Goal: Task Accomplishment & Management: Manage account settings

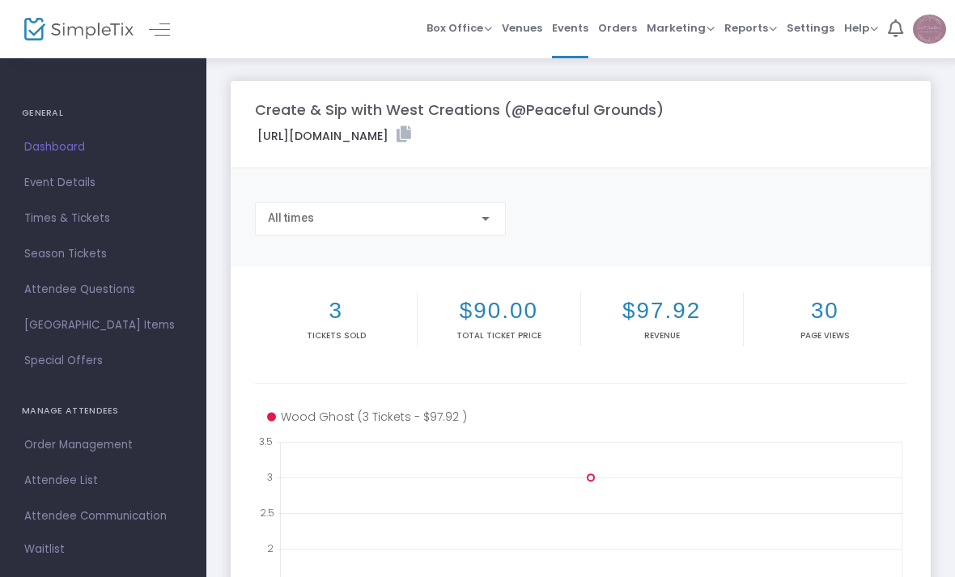
click at [50, 218] on span "Times & Tickets" at bounding box center [103, 218] width 158 height 21
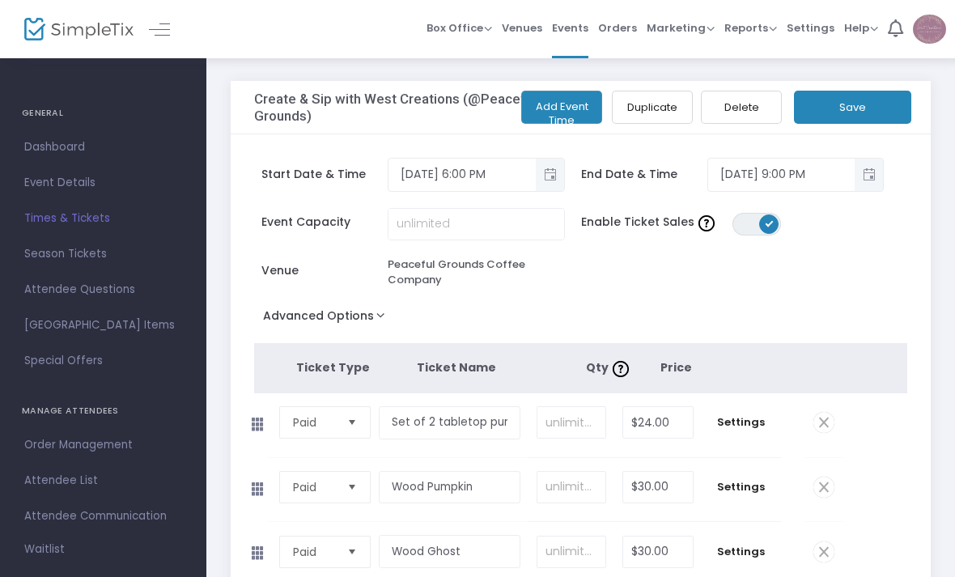
click at [571, 26] on span "Events" at bounding box center [570, 27] width 36 height 41
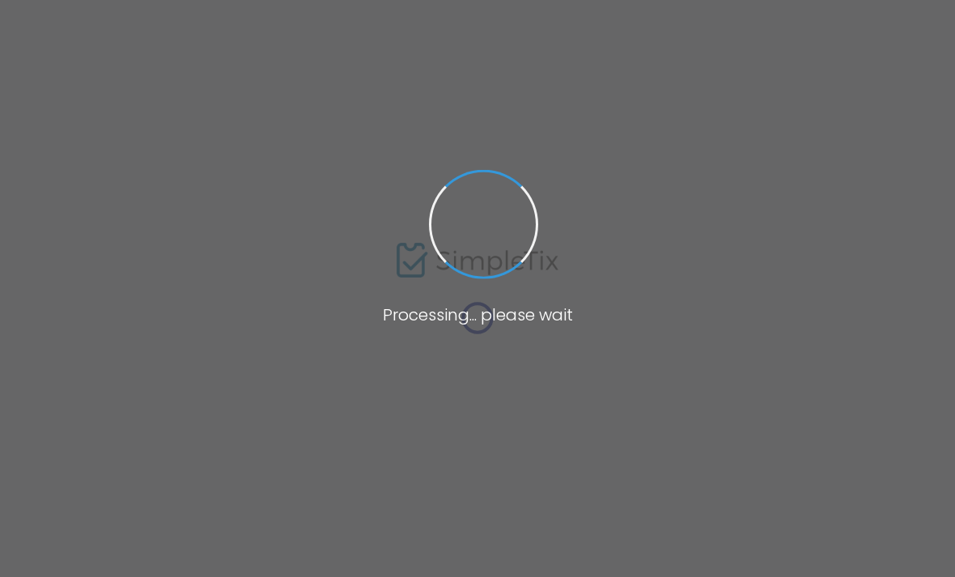
checkbox input "true"
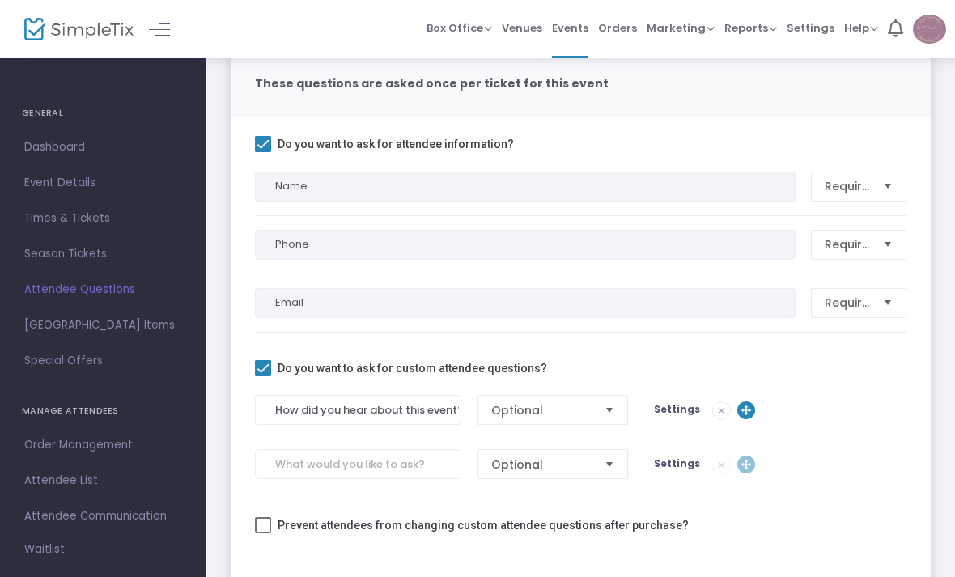
scroll to position [155, 0]
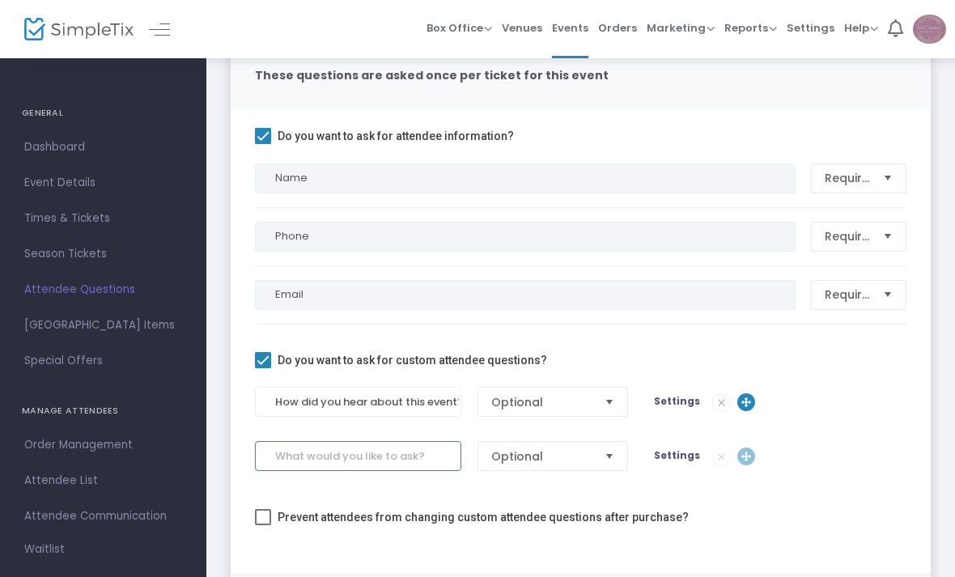
click at [380, 457] on input at bounding box center [358, 456] width 206 height 30
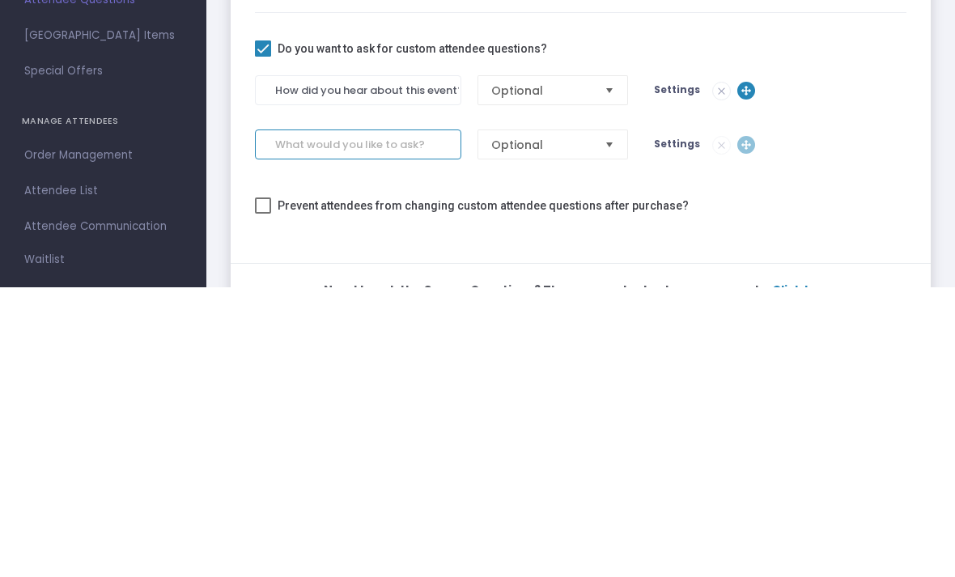
click at [323, 419] on input at bounding box center [358, 434] width 206 height 30
paste input "Would you like to be added to our mailing list to hear about future workshops a…"
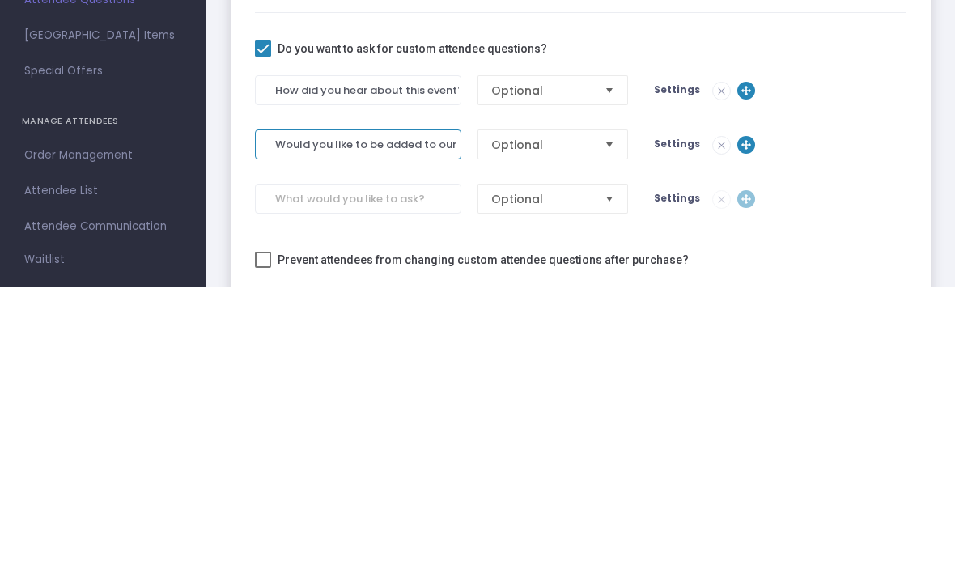
type input "Would you like to be added to our mailing list to hear about future workshops a…"
click at [672, 426] on span "Settings" at bounding box center [677, 433] width 46 height 14
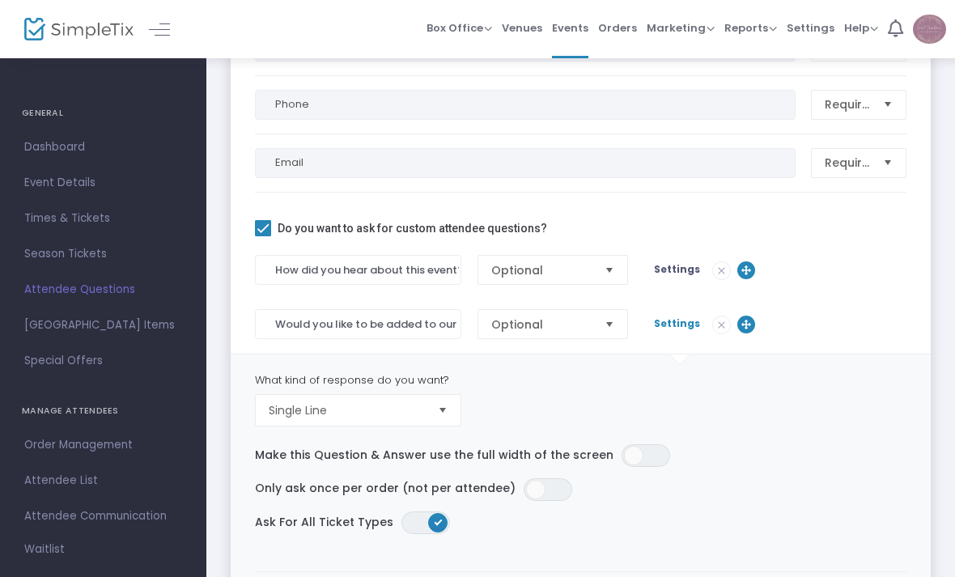
click at [438, 413] on span "Select" at bounding box center [443, 410] width 27 height 27
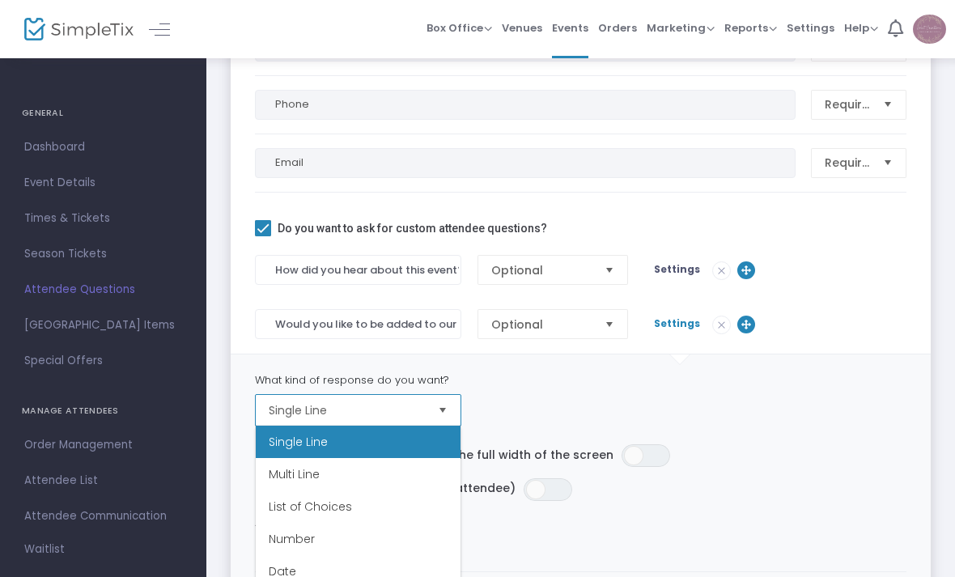
click at [393, 504] on li "List of Choices" at bounding box center [358, 506] width 205 height 32
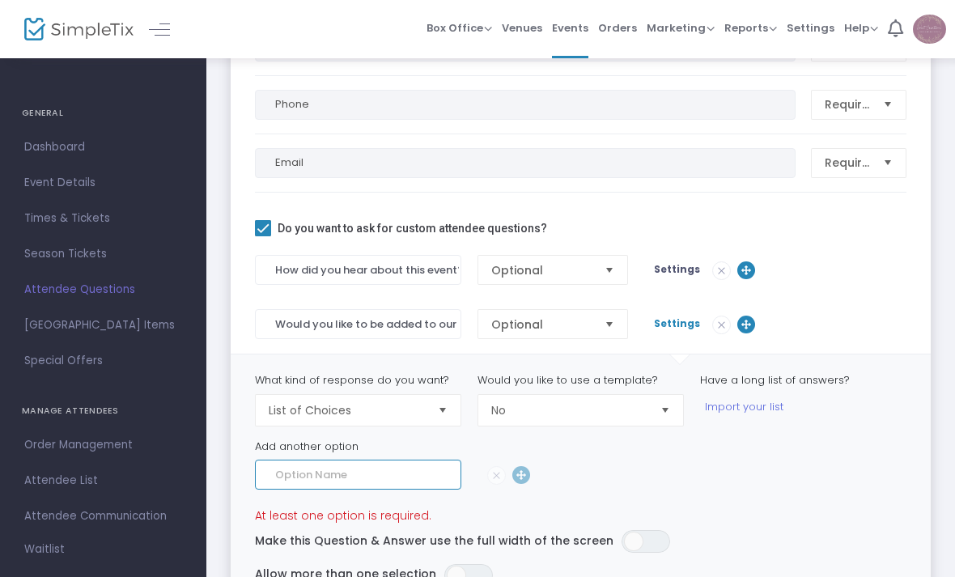
click at [409, 473] on input at bounding box center [358, 475] width 206 height 30
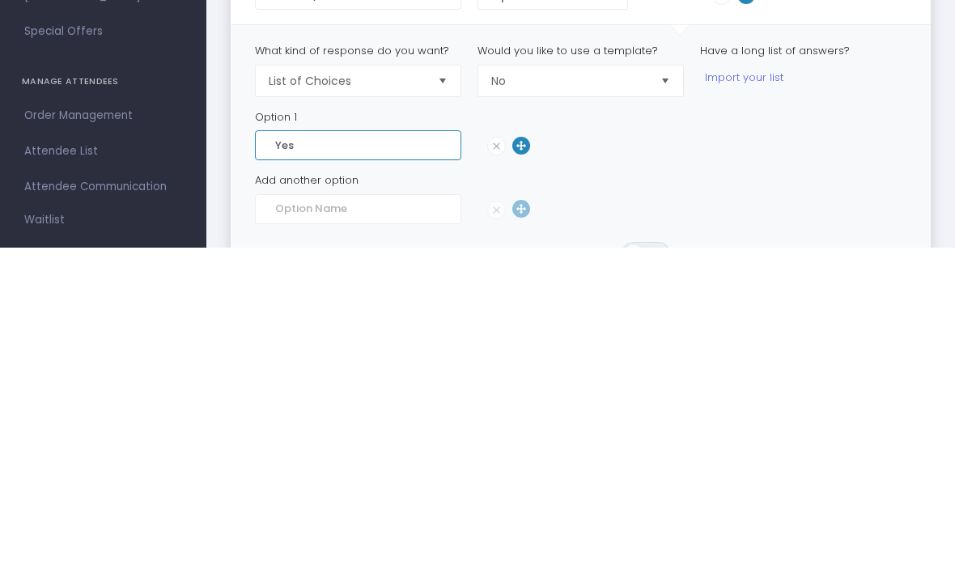
type input "Yes"
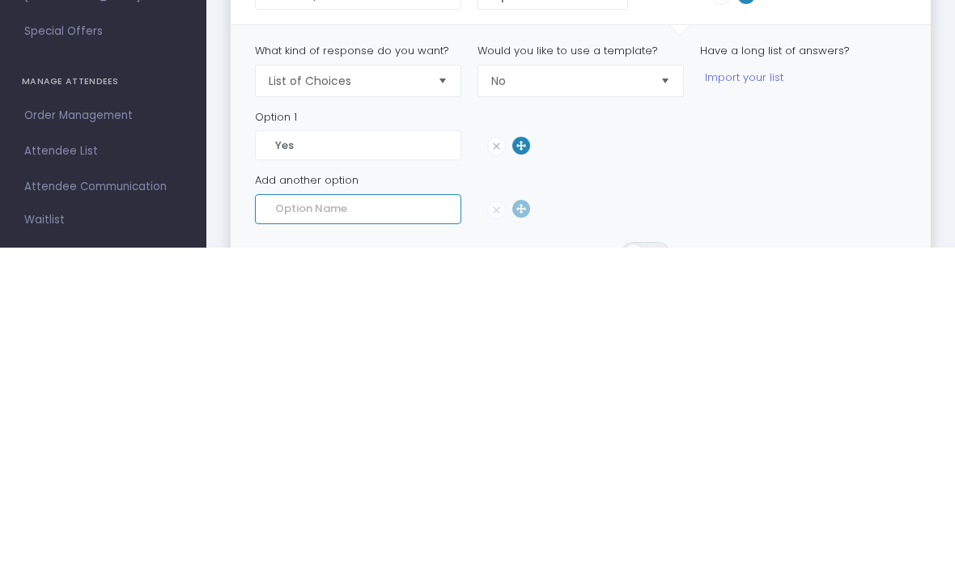
click at [378, 524] on input at bounding box center [358, 539] width 206 height 30
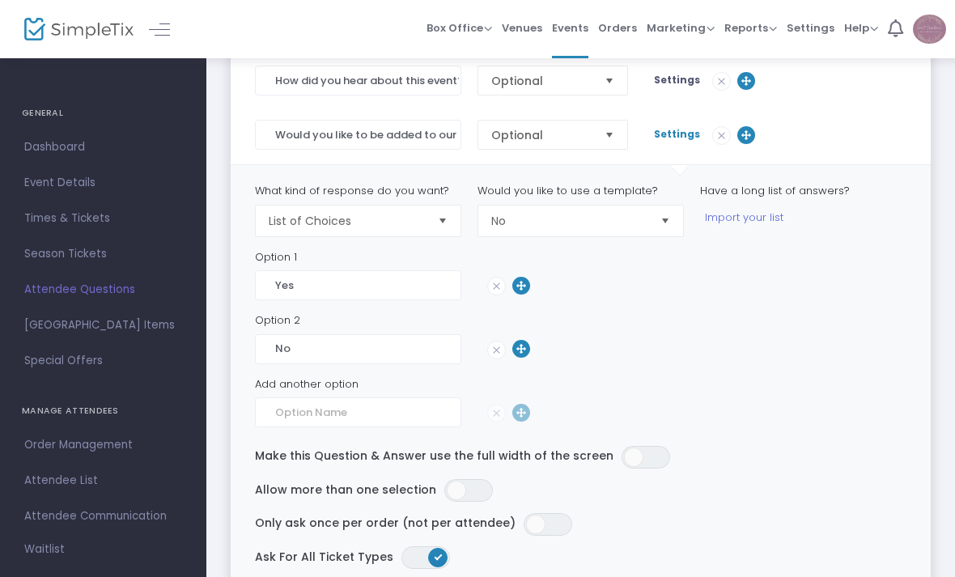
scroll to position [474, 0]
type input "No"
click at [526, 522] on span at bounding box center [535, 525] width 19 height 19
click at [672, 142] on span "Settings" at bounding box center [677, 136] width 46 height 14
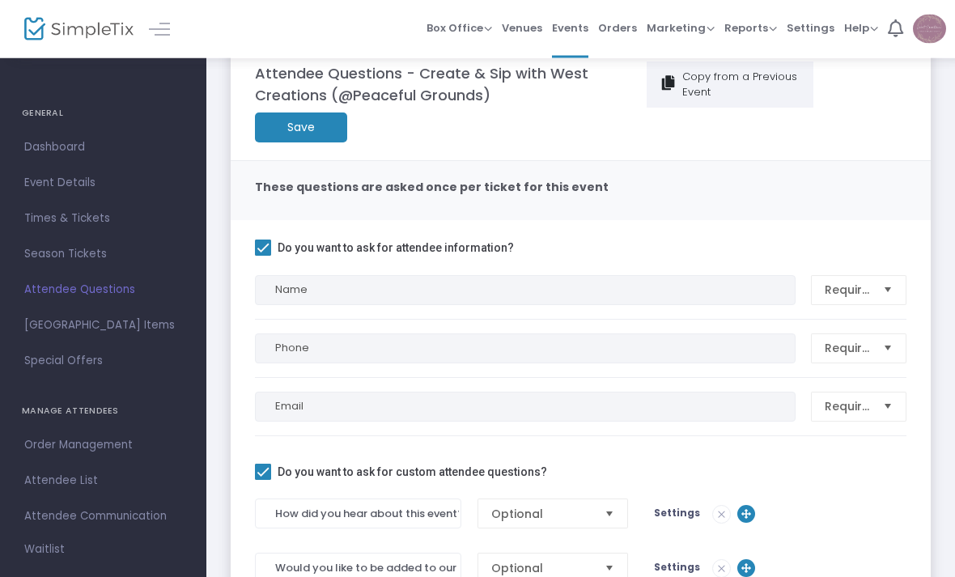
click at [318, 132] on m-button "Save" at bounding box center [301, 128] width 92 height 30
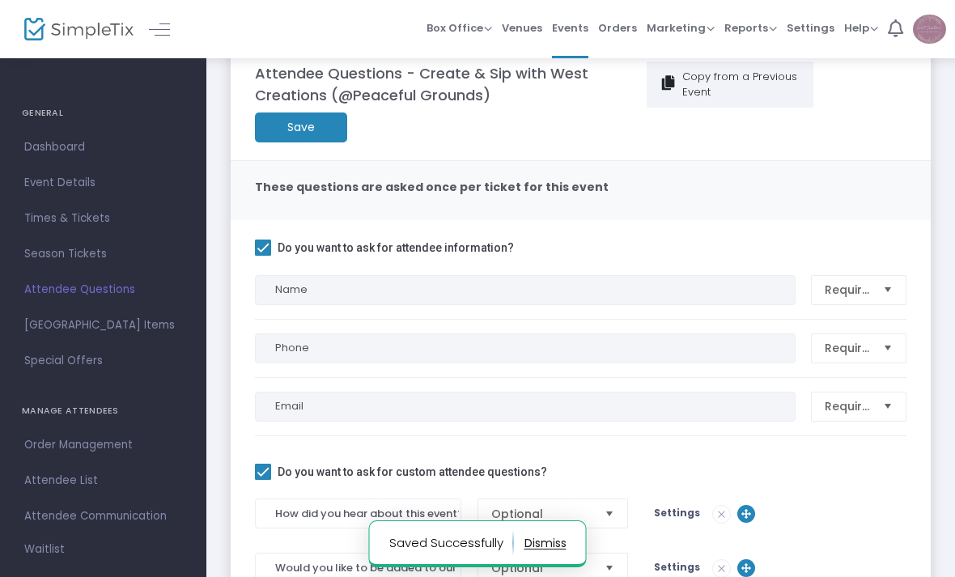
click at [60, 479] on span "Attendee List" at bounding box center [103, 480] width 158 height 21
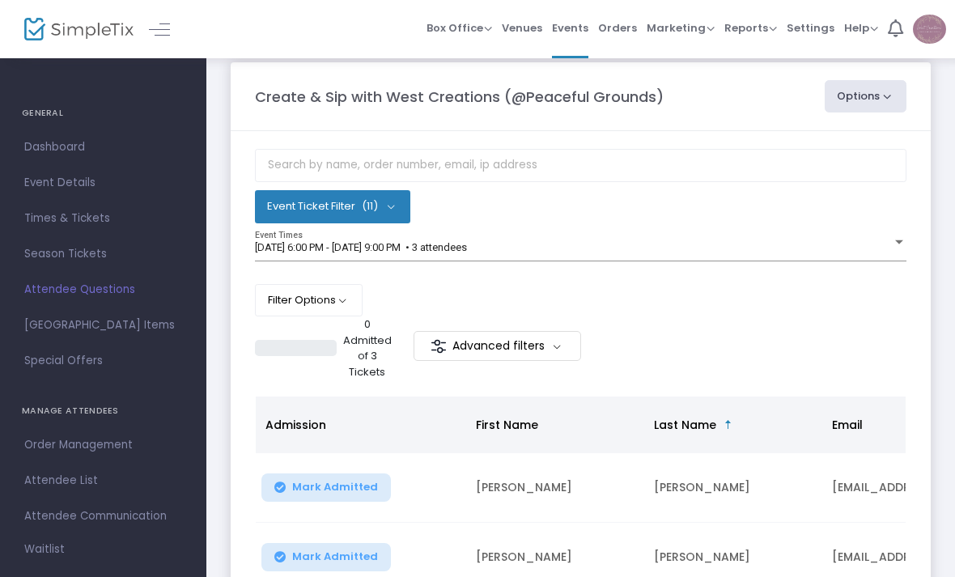
scroll to position [32, 0]
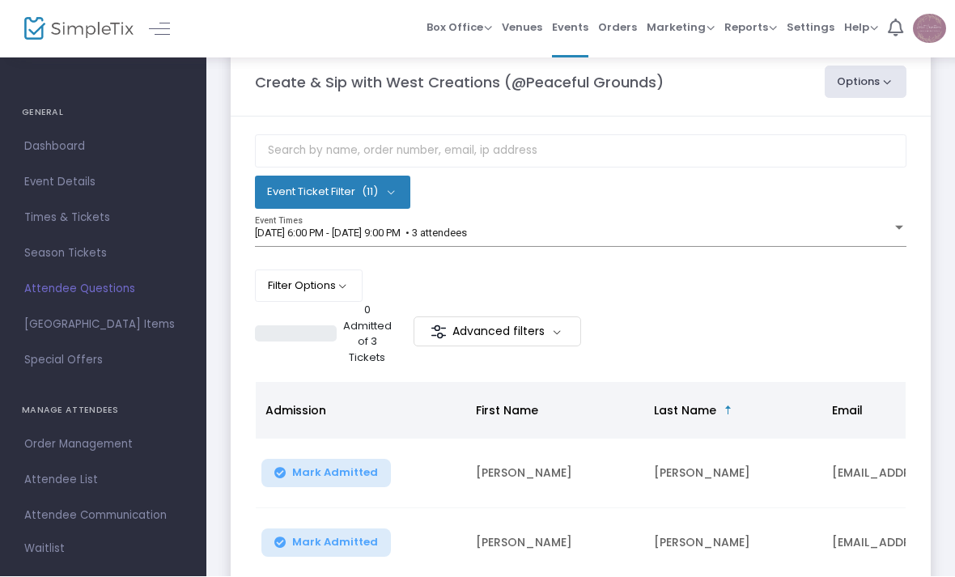
click at [396, 202] on button "Event Ticket Filter (11)" at bounding box center [332, 192] width 155 height 32
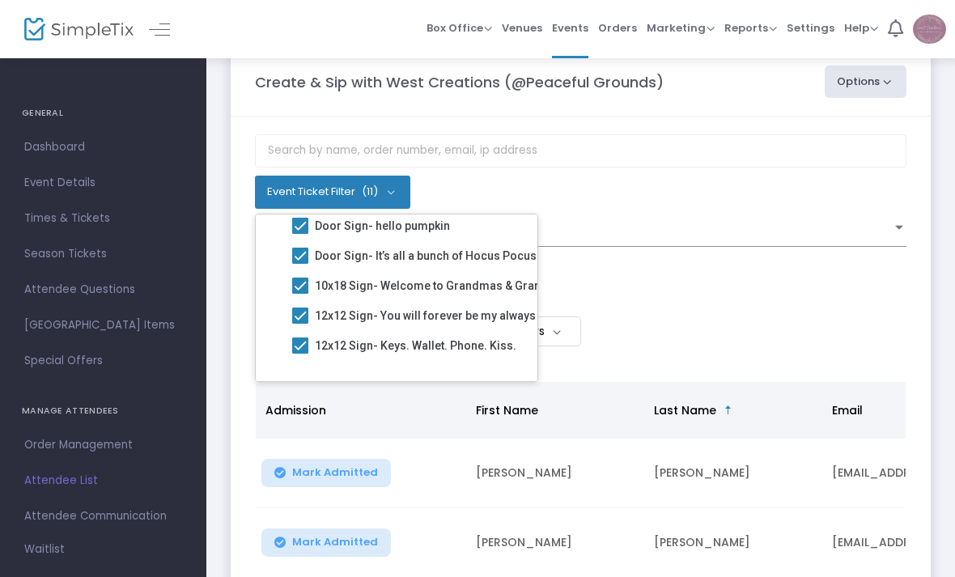
scroll to position [230, 0]
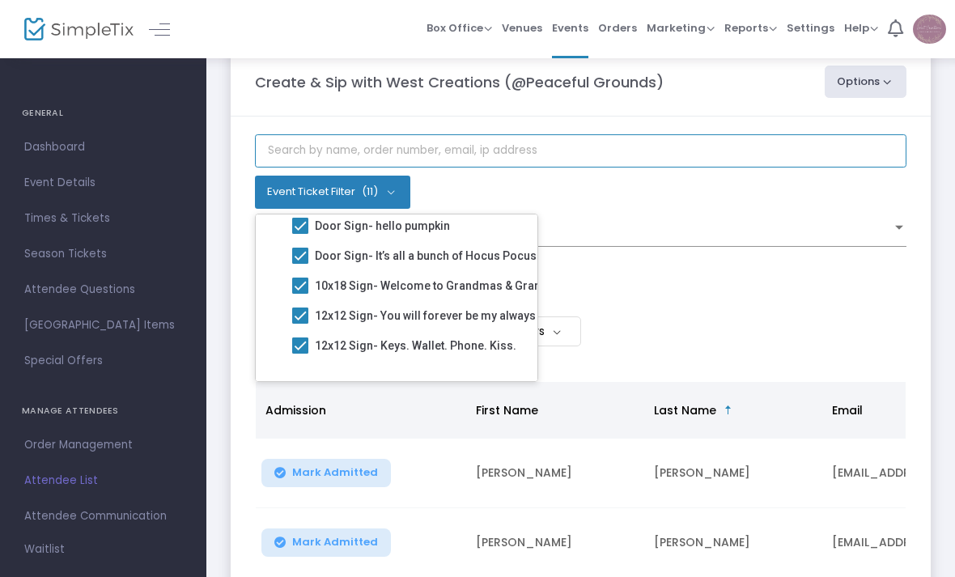
click at [641, 159] on input "text" at bounding box center [580, 150] width 651 height 33
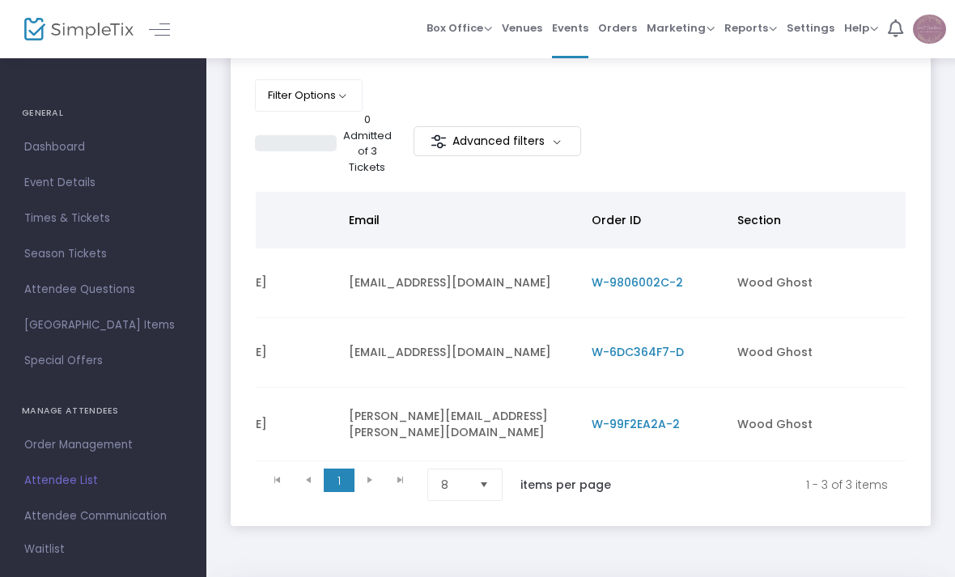
scroll to position [0, 483]
click at [644, 278] on span "W-9806002C-2" at bounding box center [637, 282] width 91 height 16
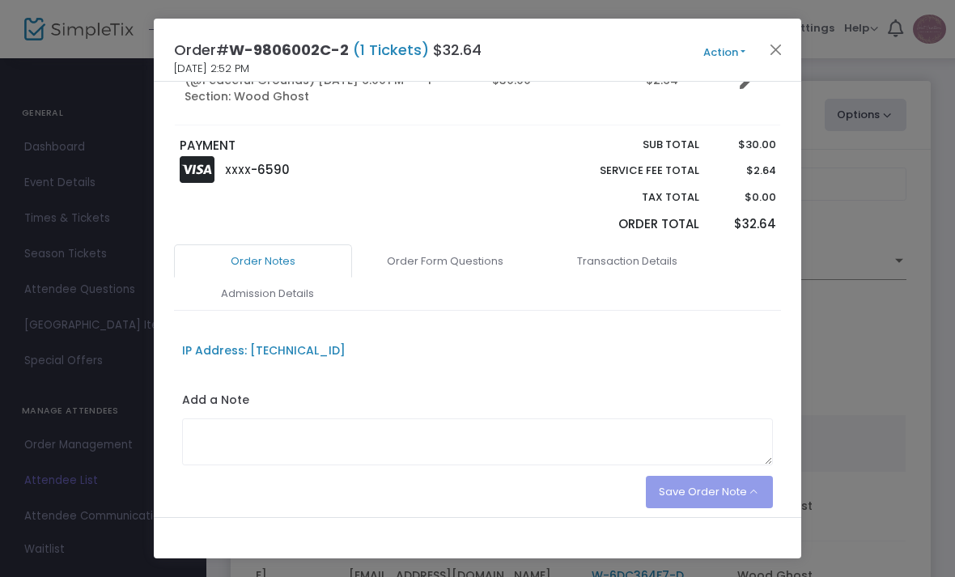
scroll to position [230, 0]
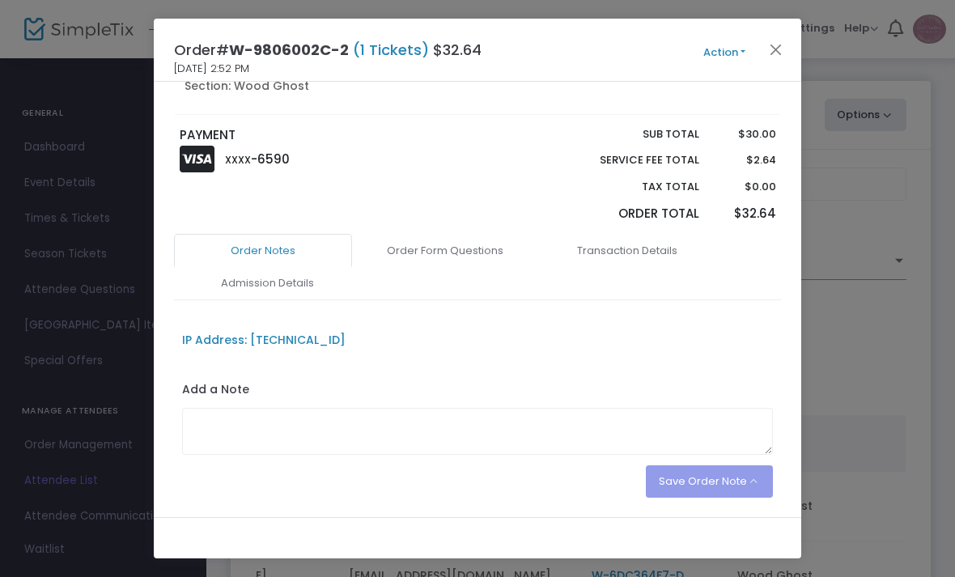
click at [475, 252] on link "Order Form Questions" at bounding box center [445, 251] width 178 height 34
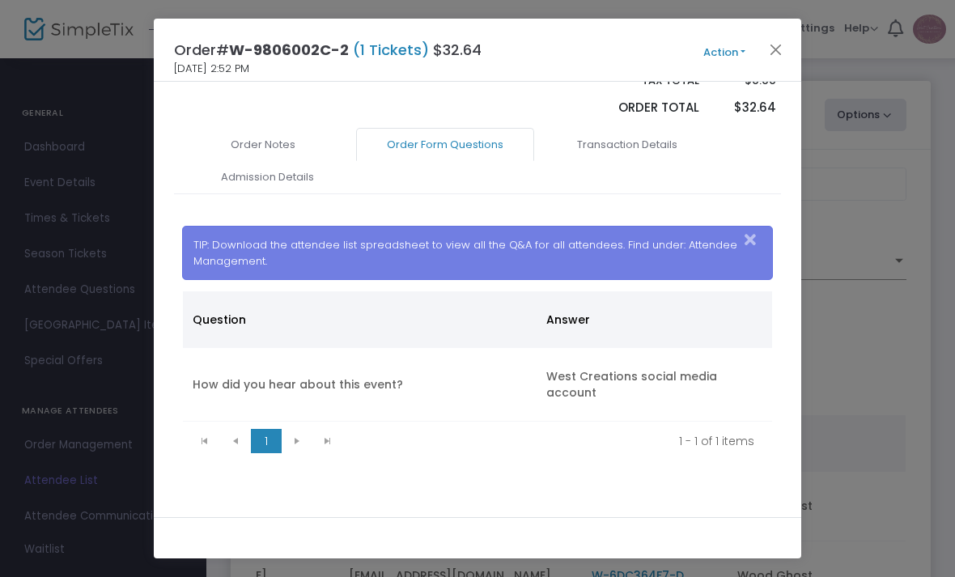
scroll to position [335, 0]
click at [297, 454] on kendo-pager-next-buttons at bounding box center [313, 442] width 62 height 24
click at [767, 47] on button "Close" at bounding box center [776, 49] width 21 height 21
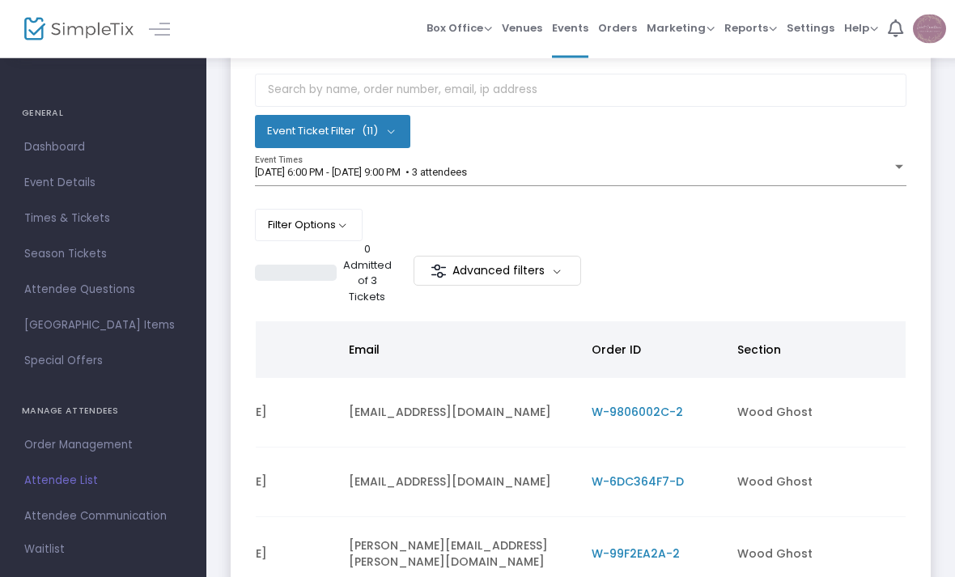
scroll to position [105, 0]
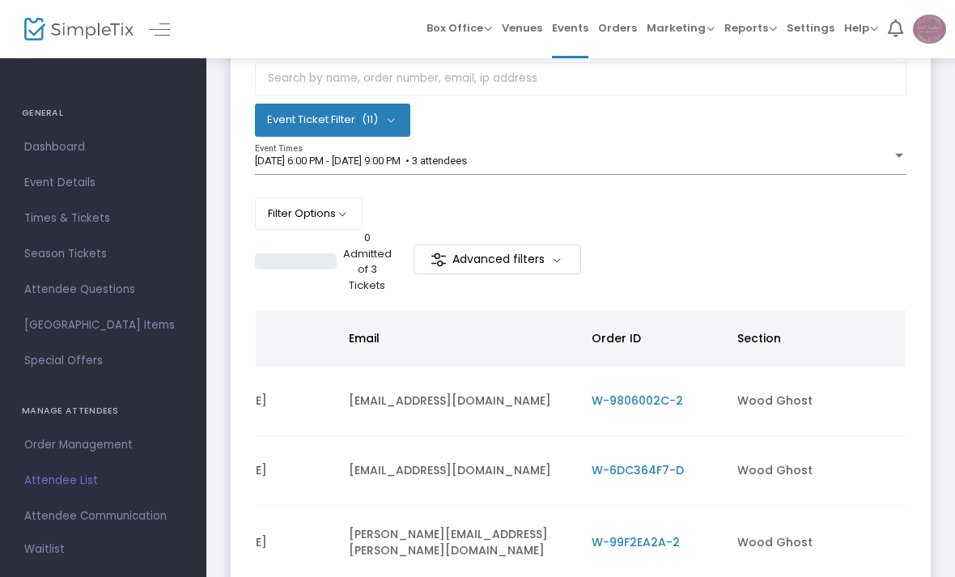
click at [652, 477] on span "W-6DC364F7-D" at bounding box center [638, 470] width 92 height 16
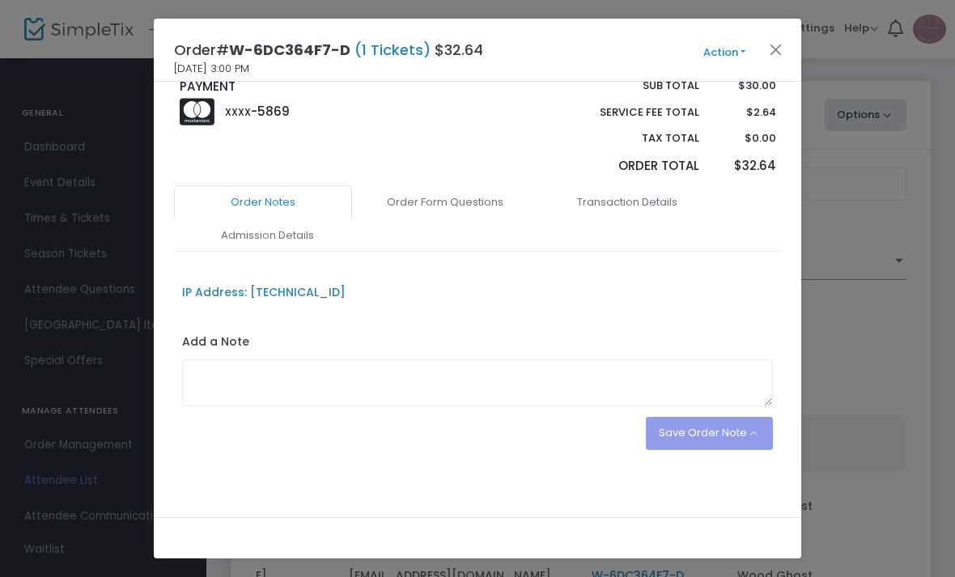
scroll to position [303, 0]
click at [456, 210] on link "Order Form Questions" at bounding box center [445, 204] width 178 height 34
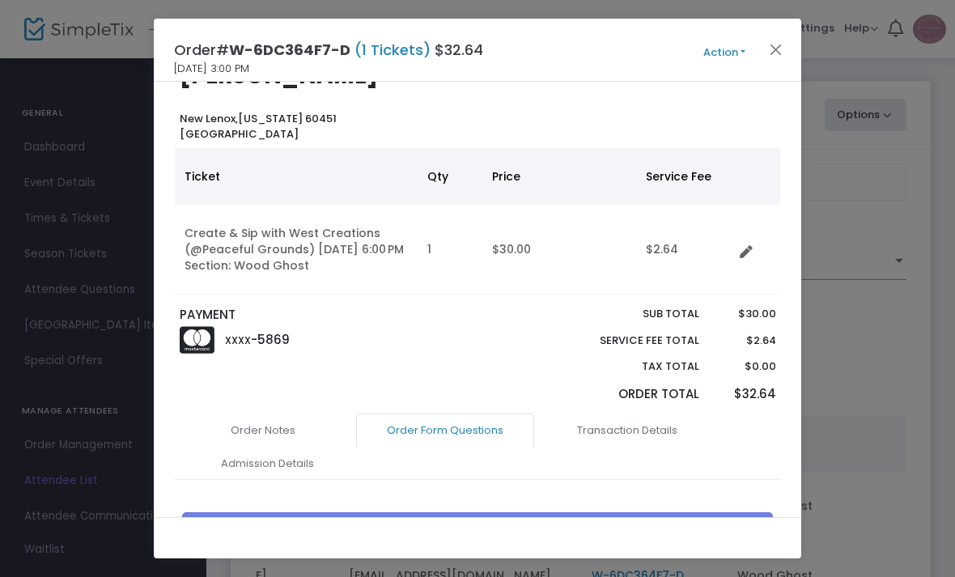
scroll to position [74, 0]
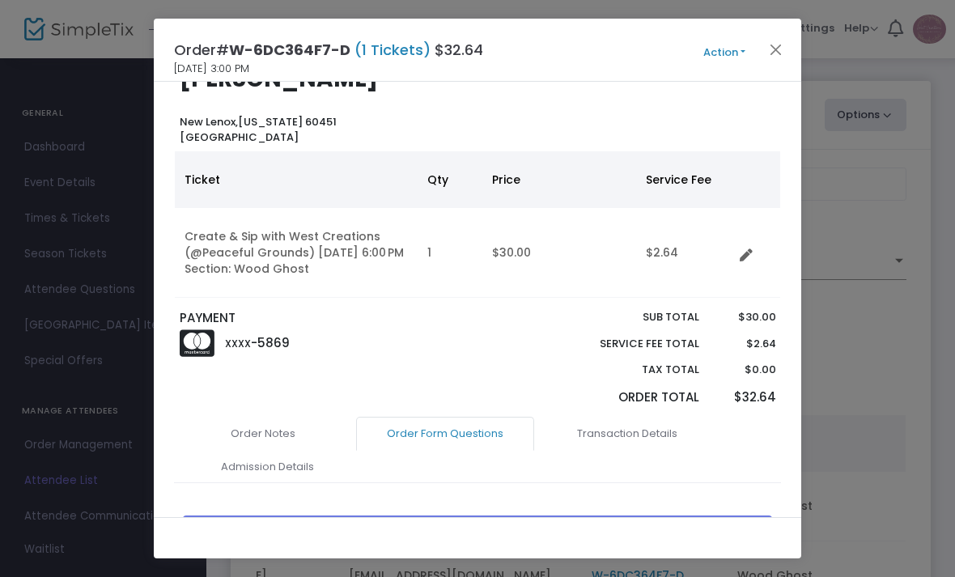
click at [780, 59] on button "Close" at bounding box center [776, 49] width 21 height 21
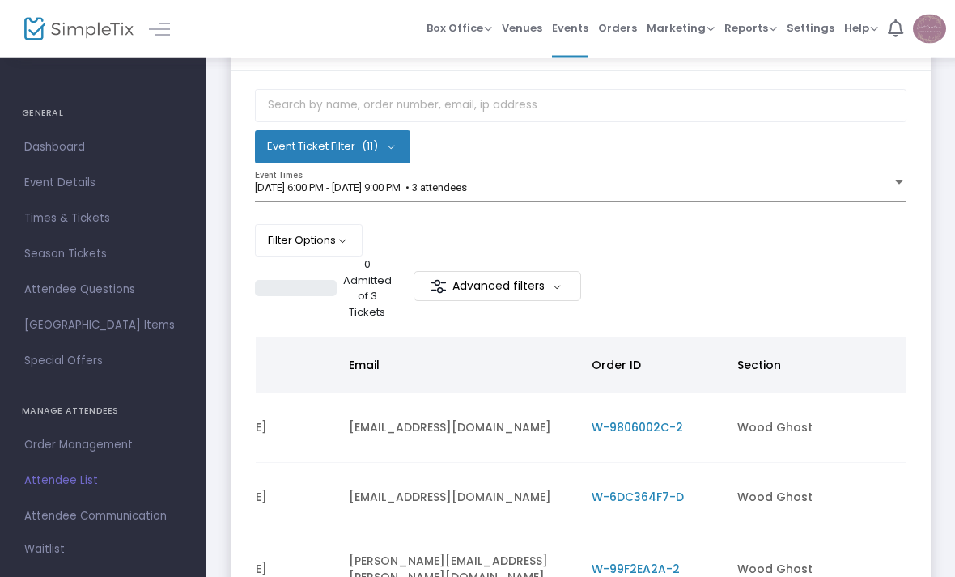
scroll to position [105, 0]
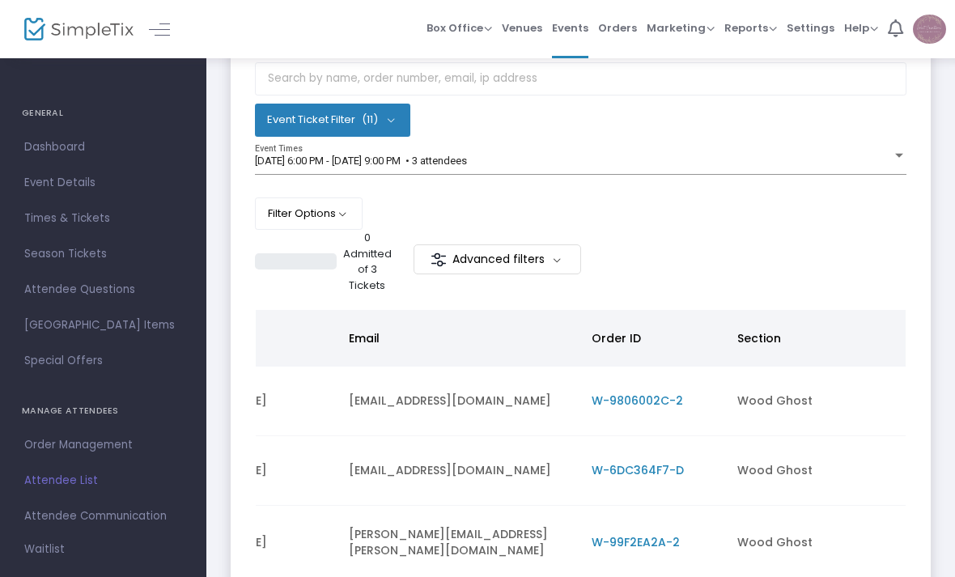
click at [658, 541] on span "W-99F2EA2A-2" at bounding box center [636, 542] width 88 height 16
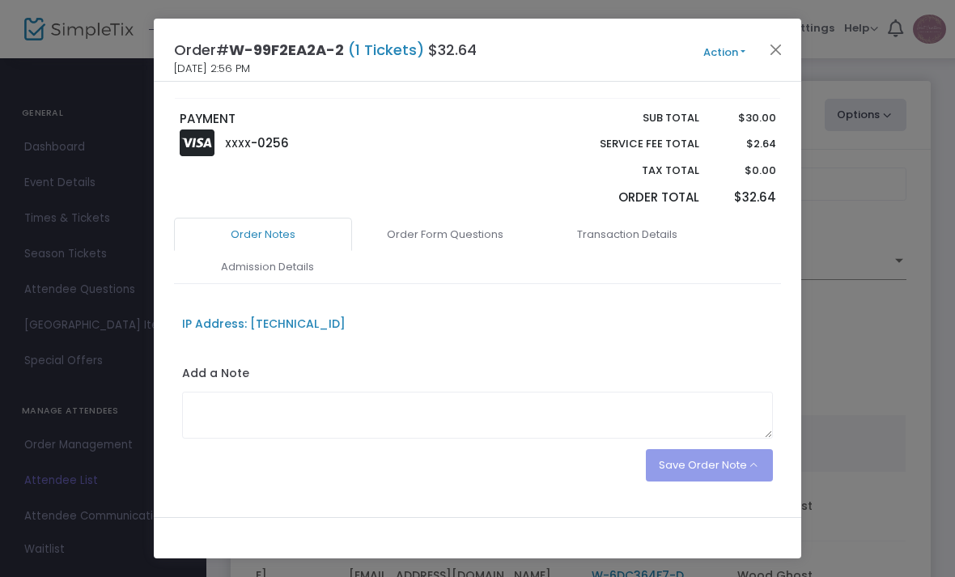
scroll to position [256, 0]
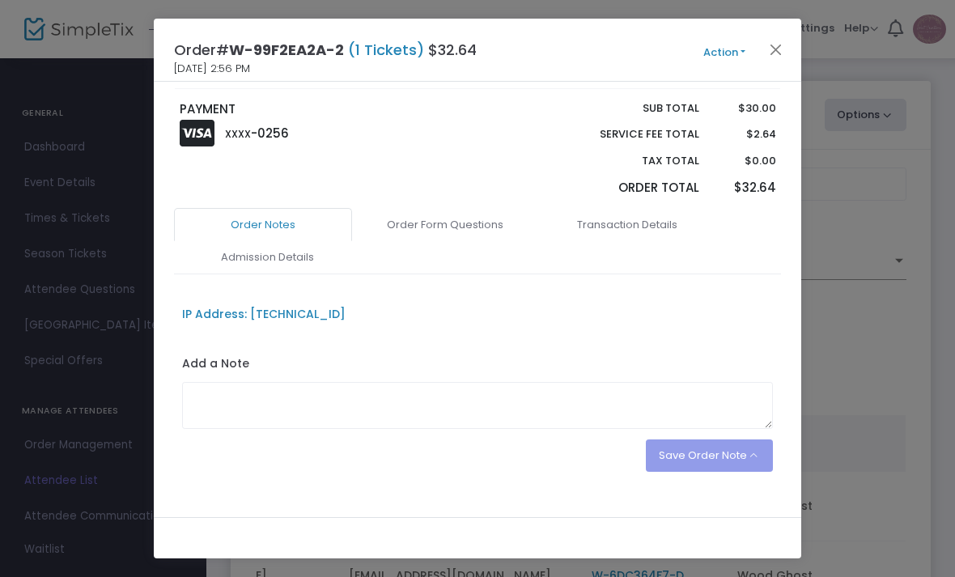
click at [479, 210] on link "Order Form Questions" at bounding box center [445, 225] width 178 height 34
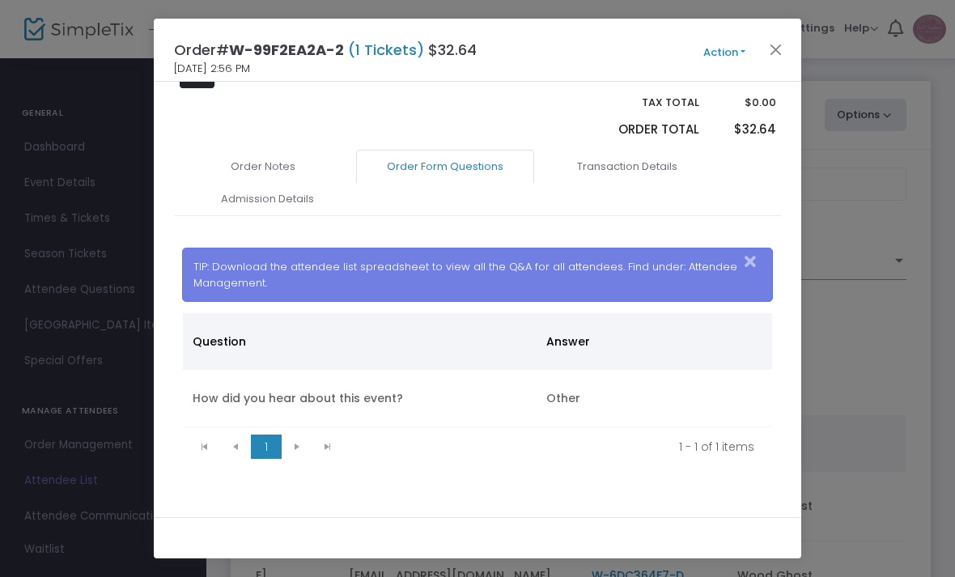
click at [294, 199] on link "Admission Details" at bounding box center [267, 199] width 178 height 34
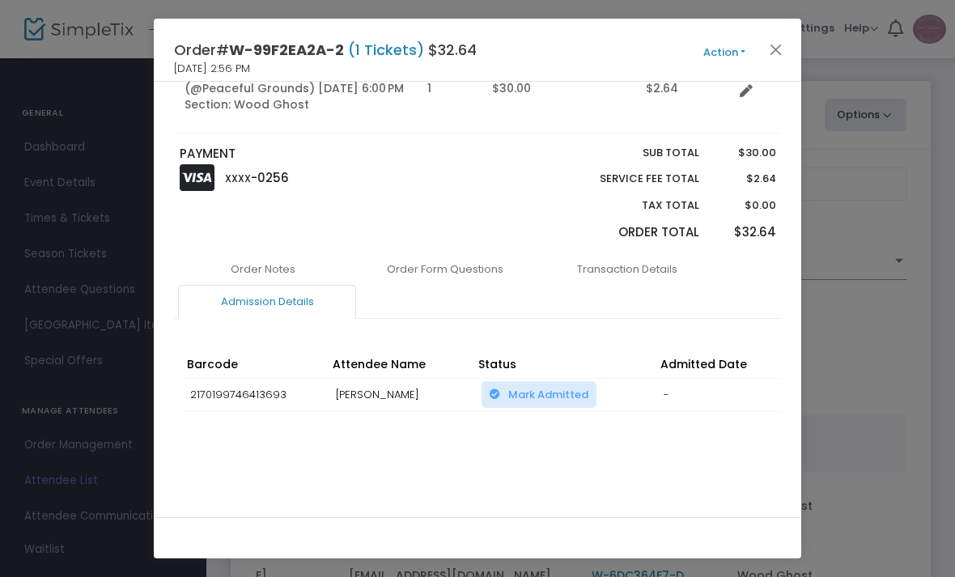
scroll to position [206, 0]
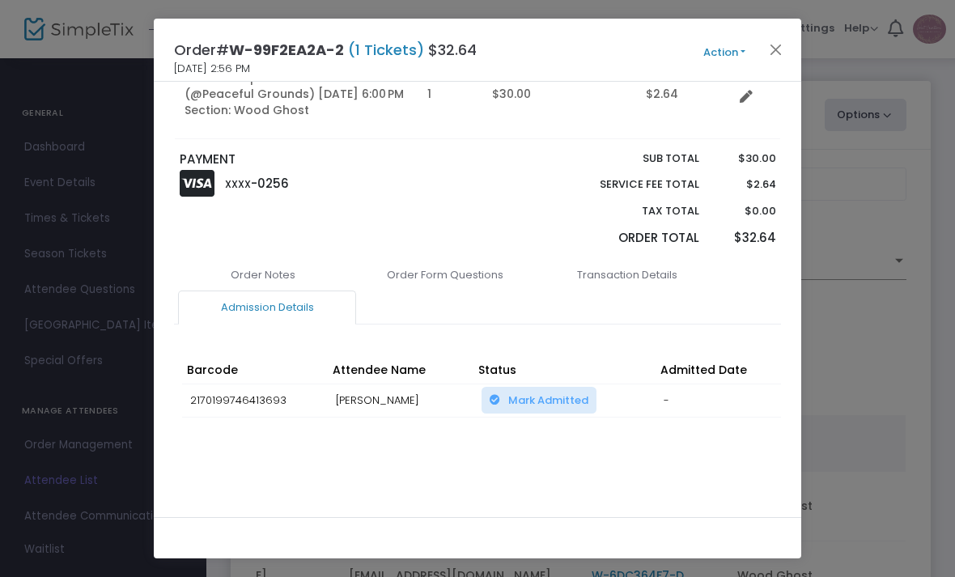
click at [665, 272] on link "Transaction Details" at bounding box center [627, 275] width 178 height 34
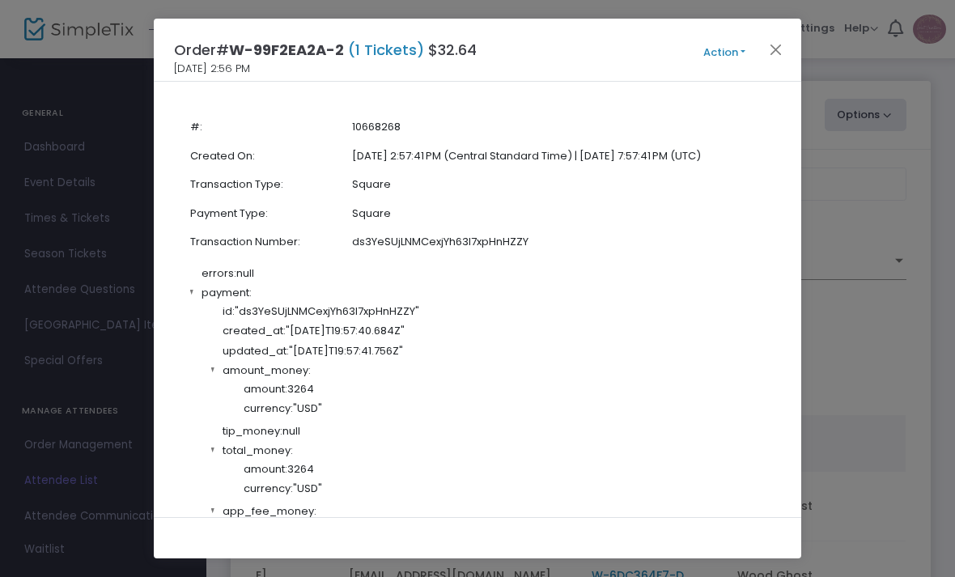
scroll to position [462, 0]
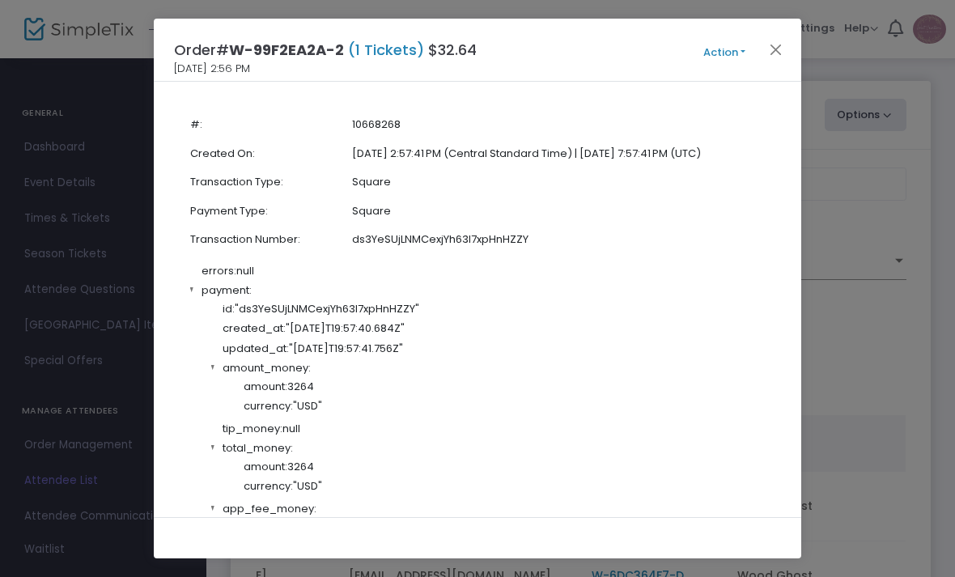
click at [781, 52] on button "Close" at bounding box center [776, 49] width 21 height 21
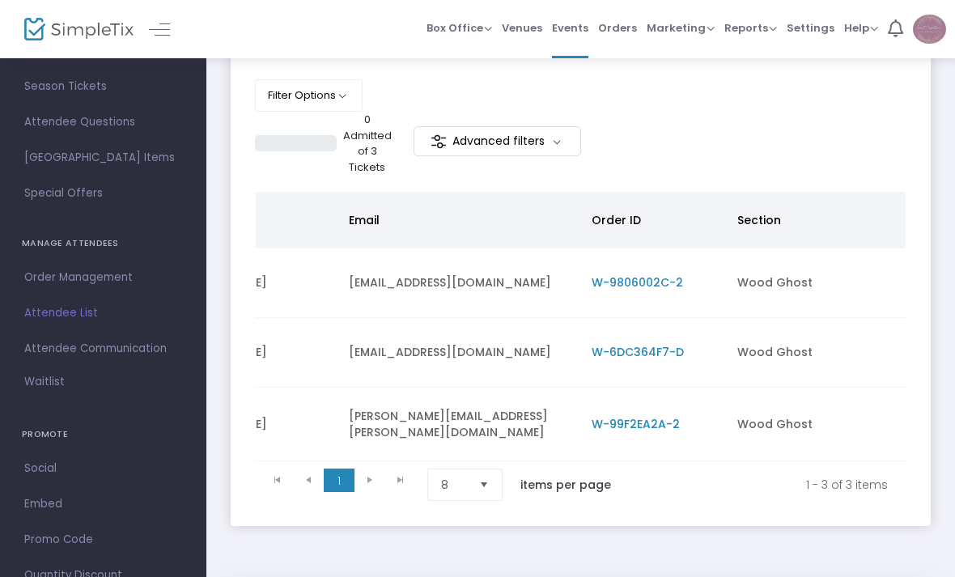
scroll to position [0, 0]
click at [49, 467] on span "Social" at bounding box center [103, 469] width 158 height 21
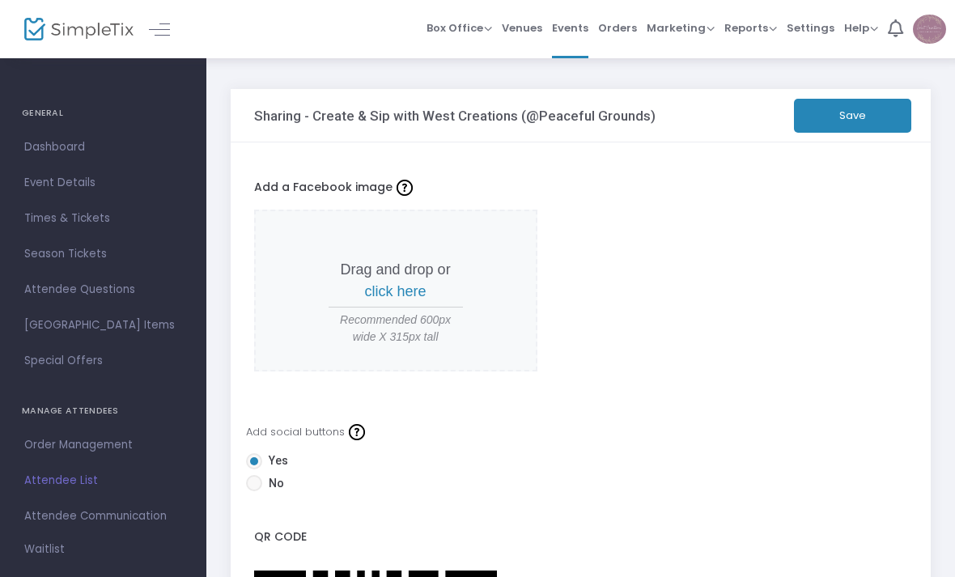
click at [45, 361] on span "Special Offers" at bounding box center [103, 360] width 158 height 21
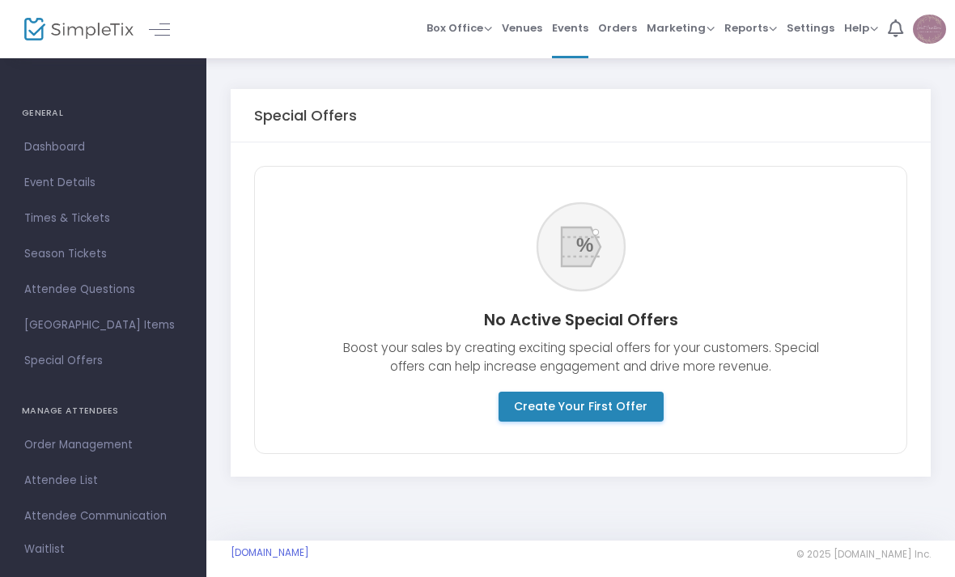
click at [48, 148] on span "Dashboard" at bounding box center [103, 147] width 158 height 21
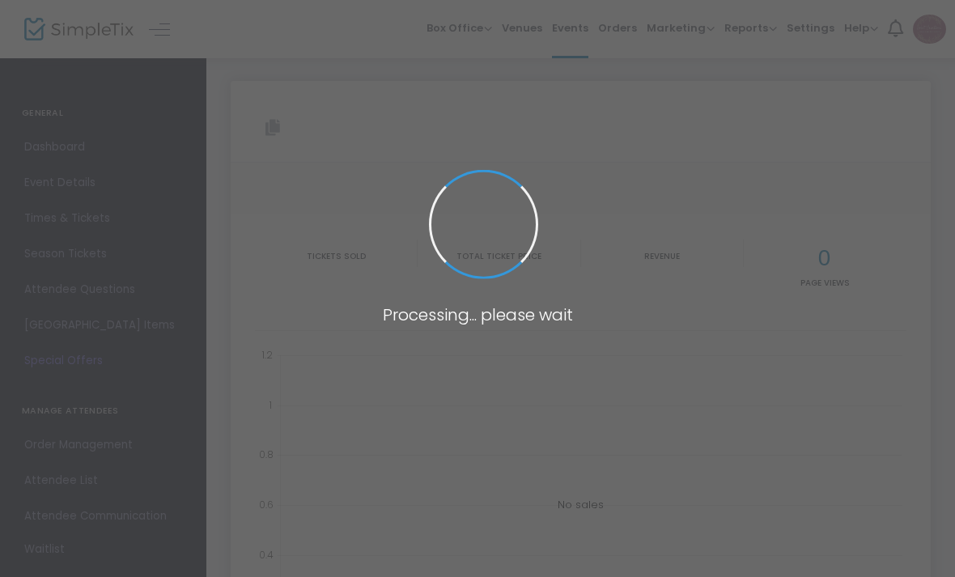
type input "[URL][DOMAIN_NAME]"
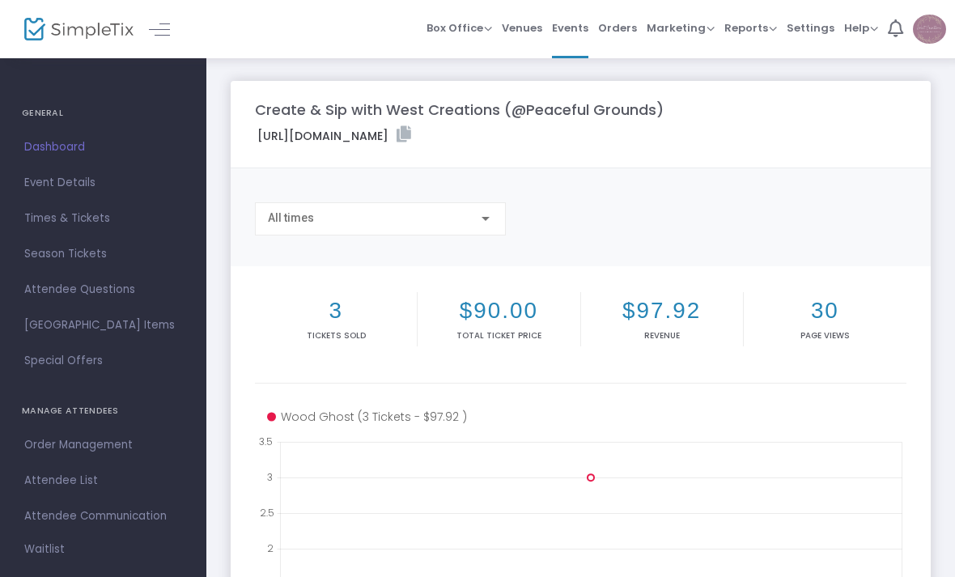
click at [586, 38] on span "Events" at bounding box center [570, 27] width 36 height 41
